Goal: Navigation & Orientation: Find specific page/section

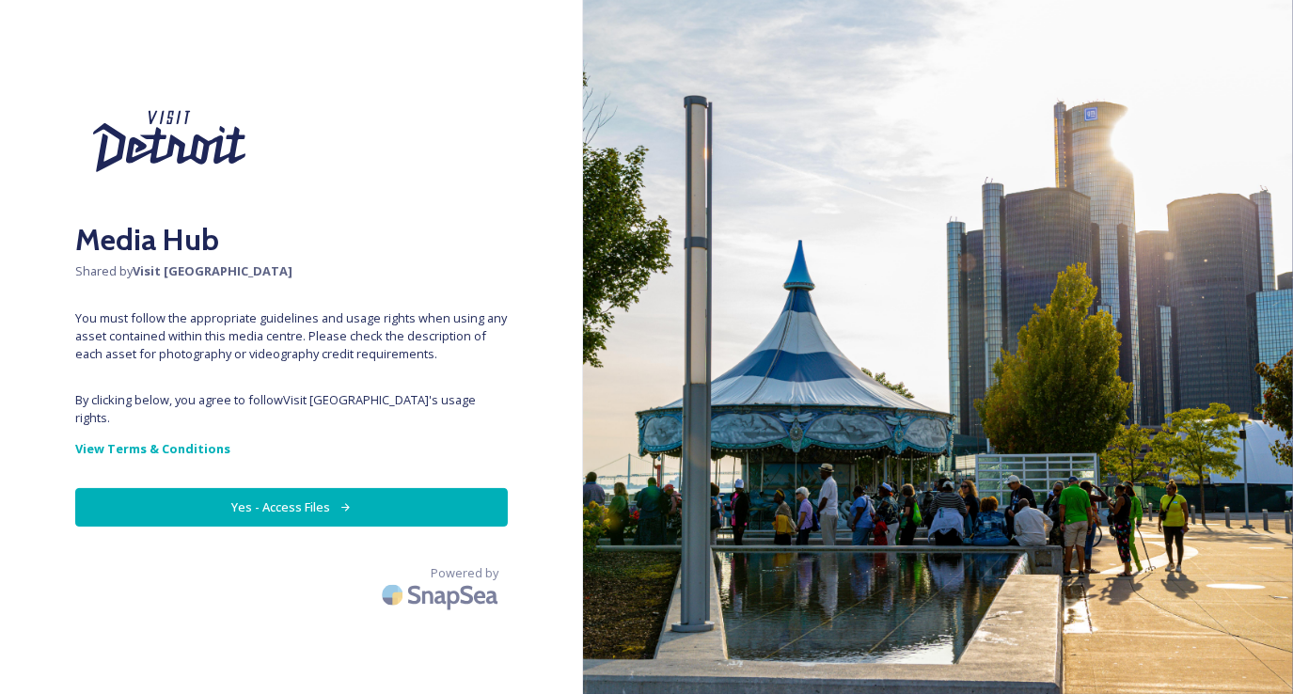
click at [175, 495] on button "Yes - Access Files" at bounding box center [291, 507] width 432 height 39
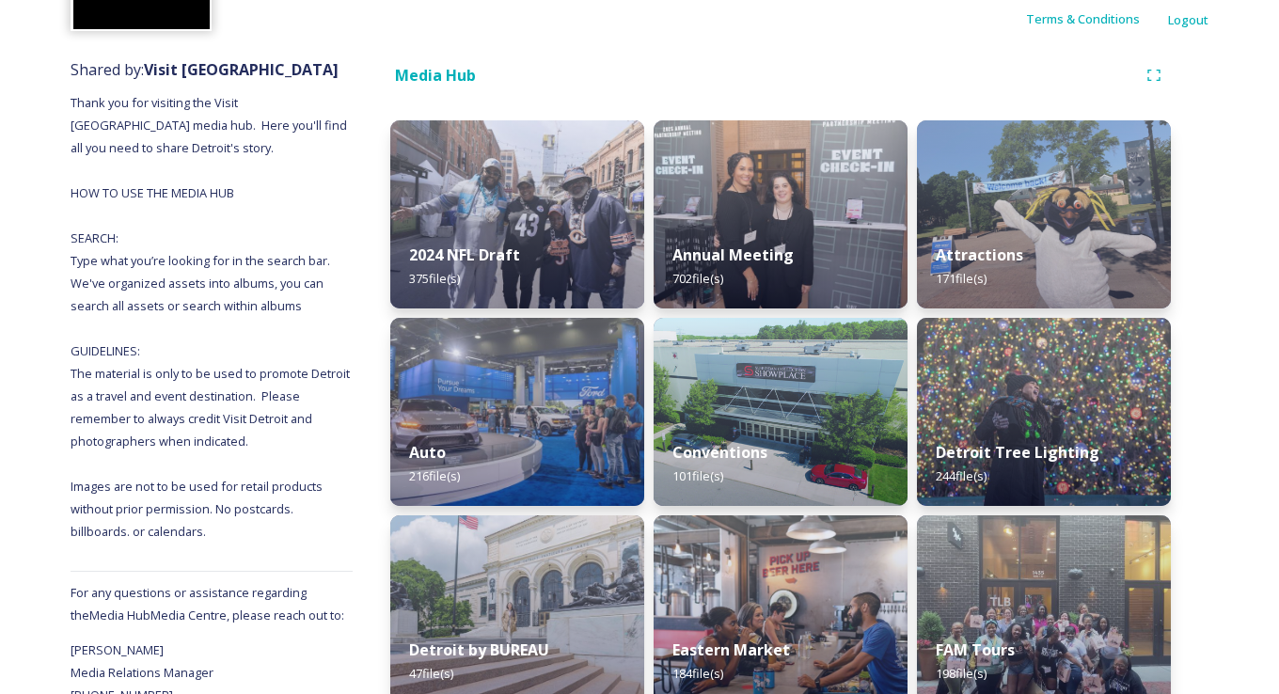
scroll to position [58, 0]
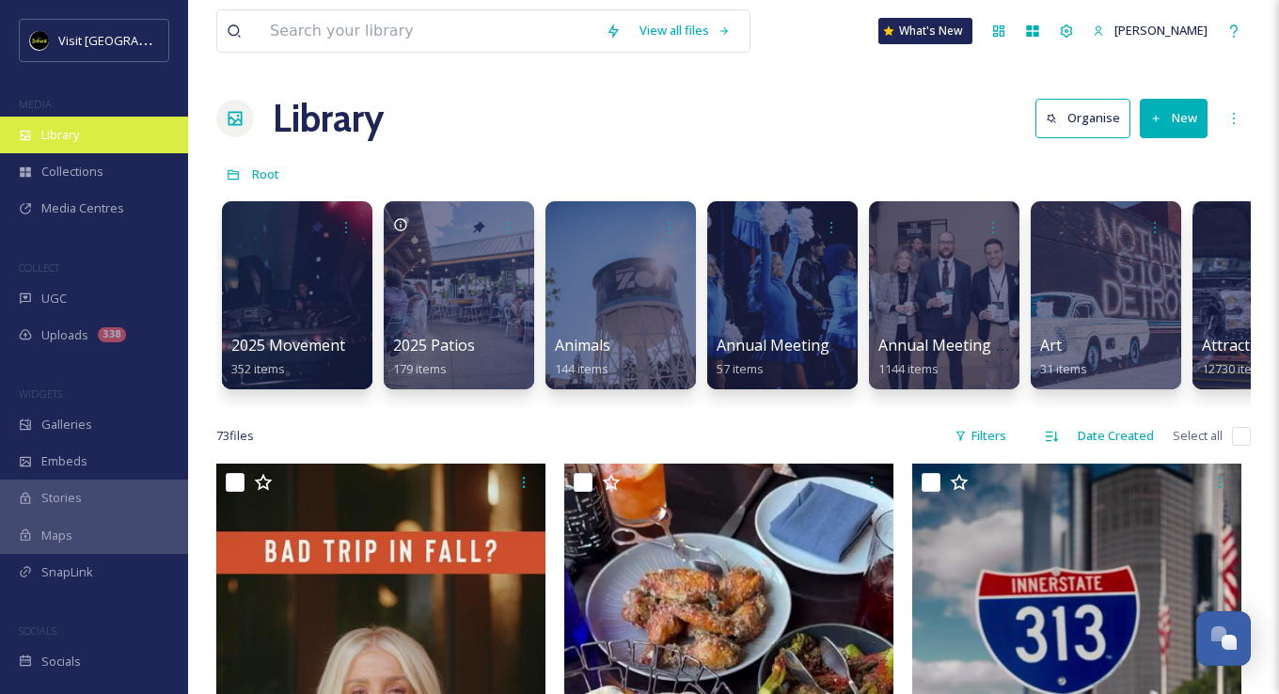
click at [52, 124] on div "Library" at bounding box center [94, 135] width 188 height 37
